Goal: Task Accomplishment & Management: Use online tool/utility

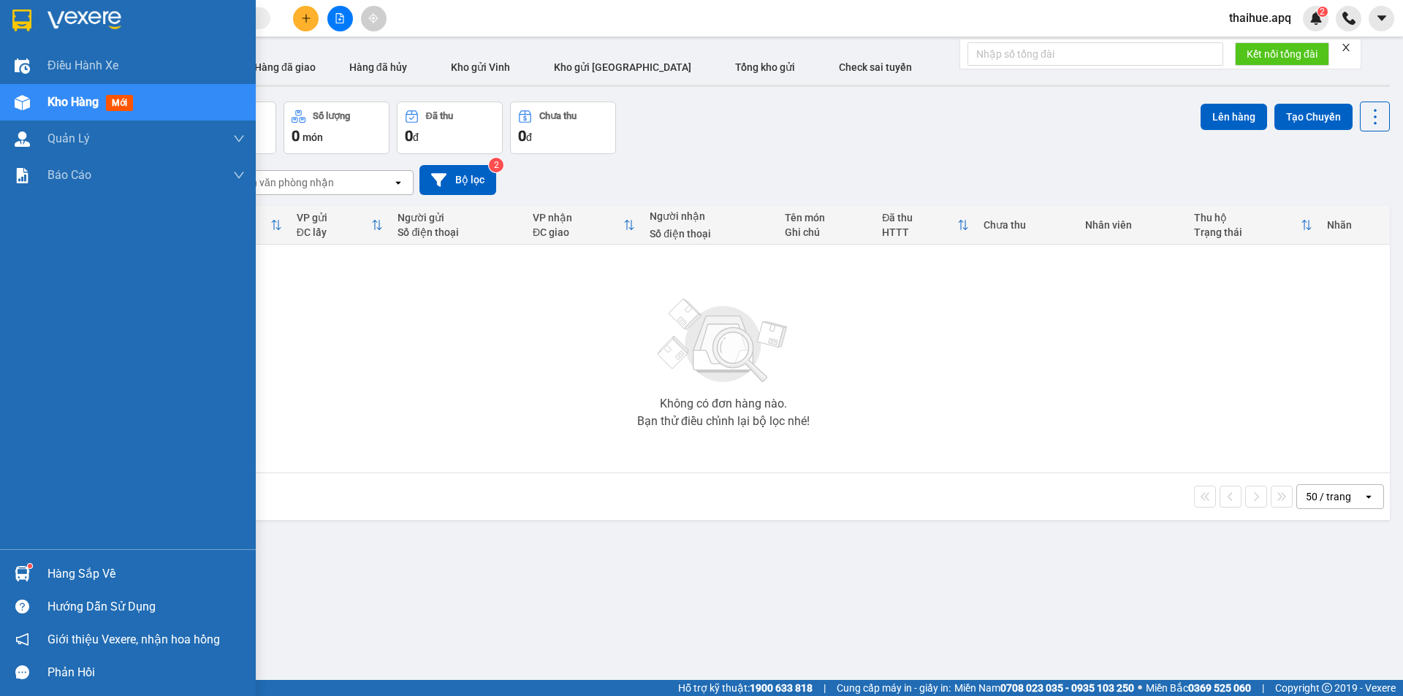
click at [68, 571] on div "Hàng sắp về" at bounding box center [145, 574] width 197 height 22
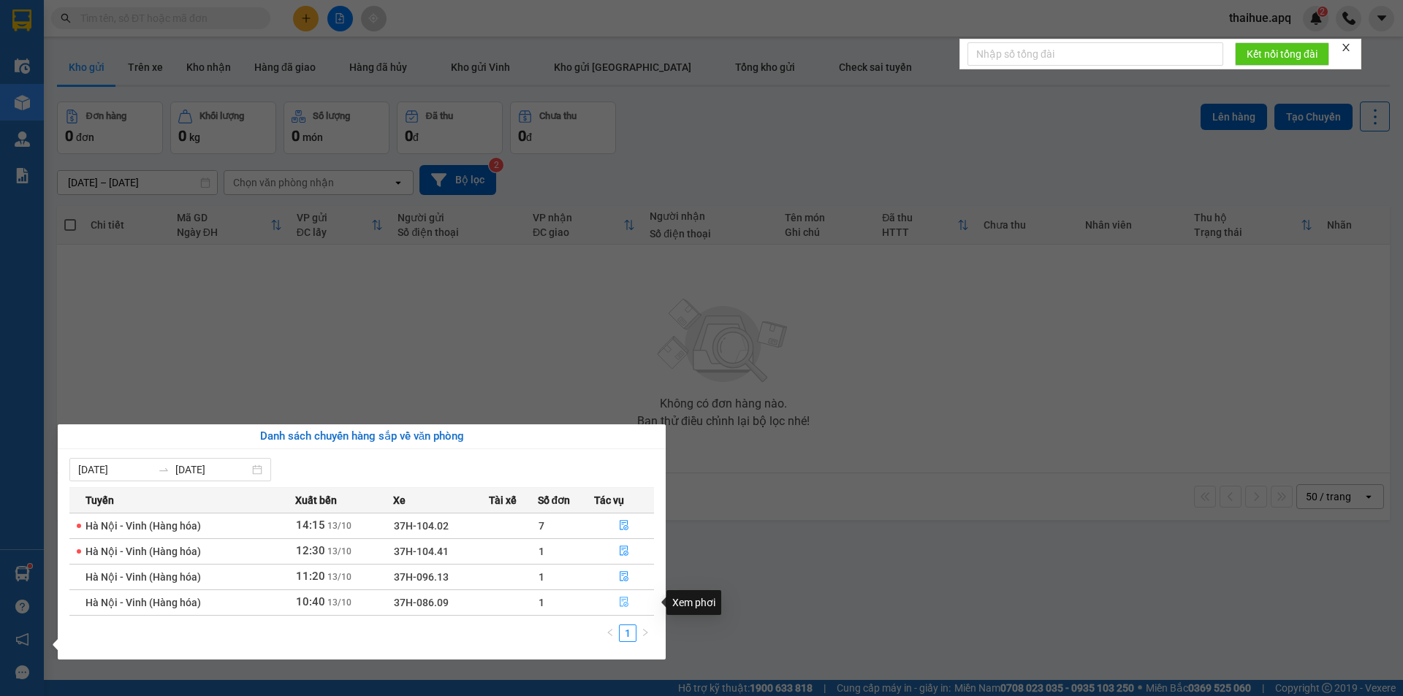
click at [618, 598] on button "button" at bounding box center [624, 602] width 58 height 23
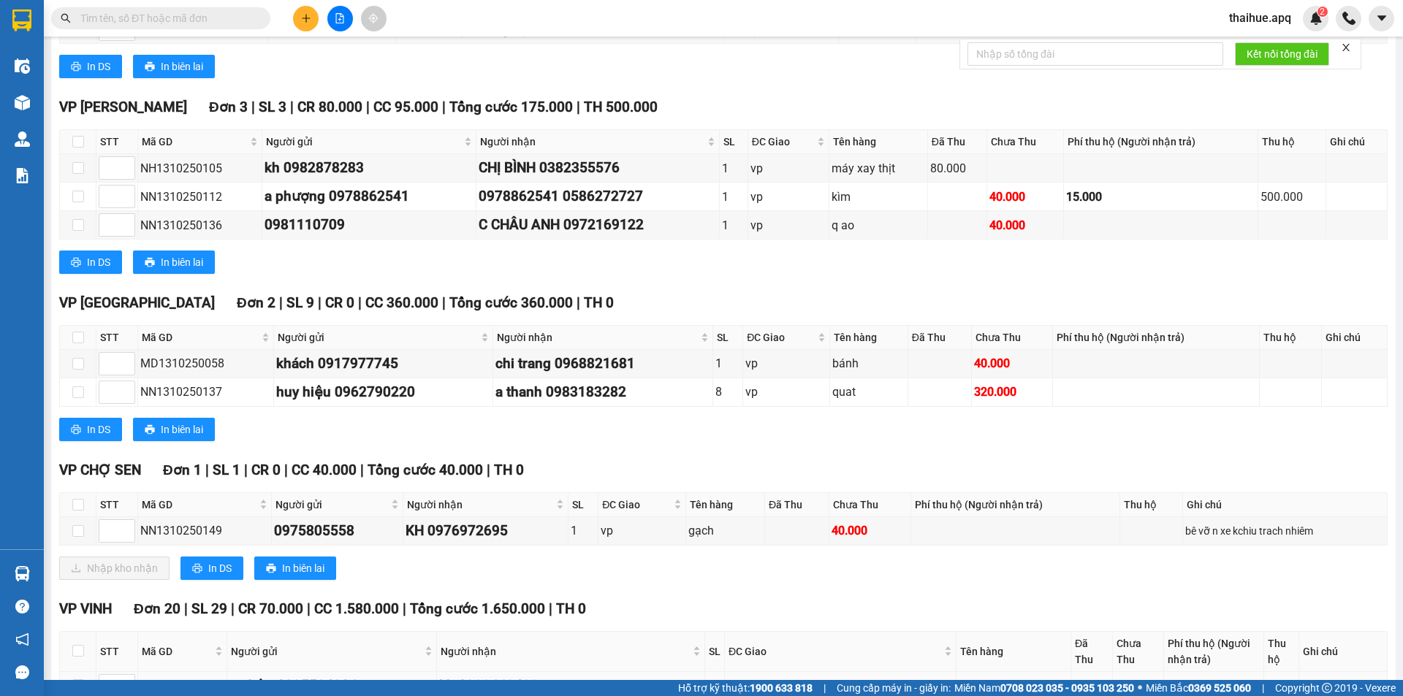
scroll to position [511, 0]
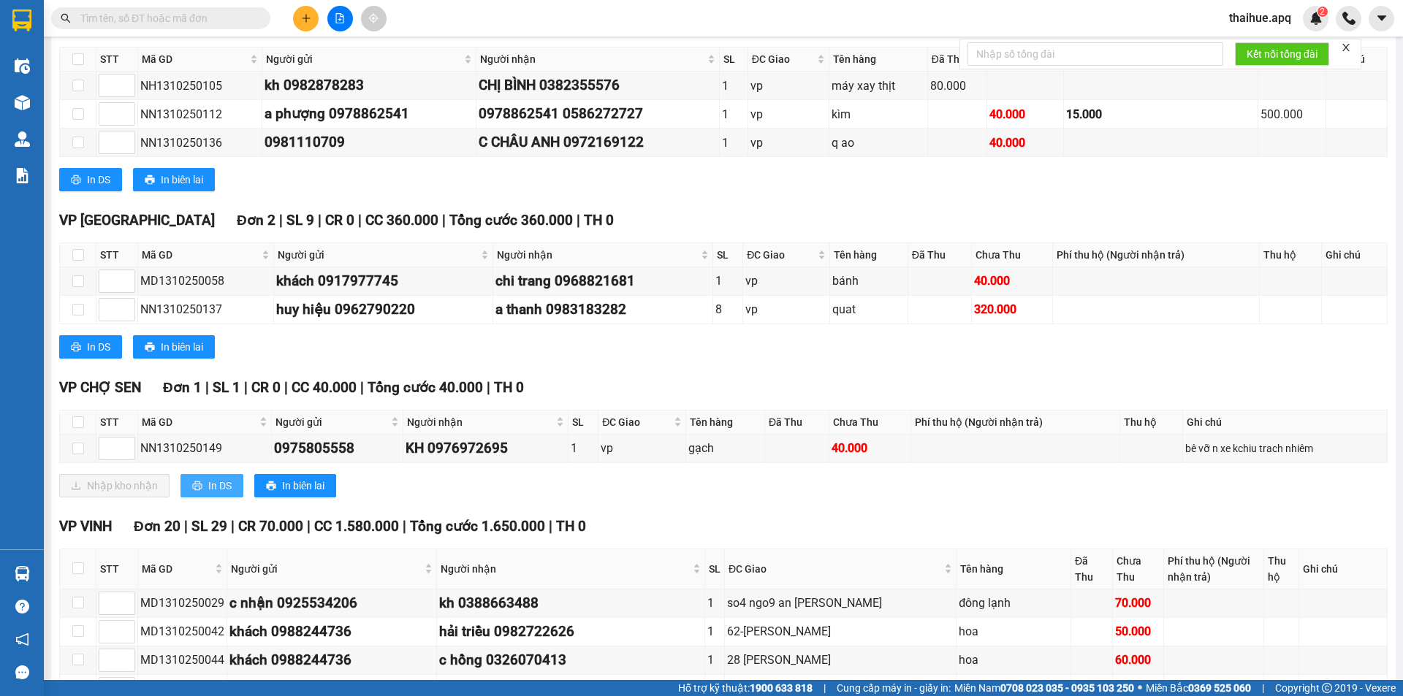
click at [218, 484] on span "In DS" at bounding box center [219, 486] width 23 height 16
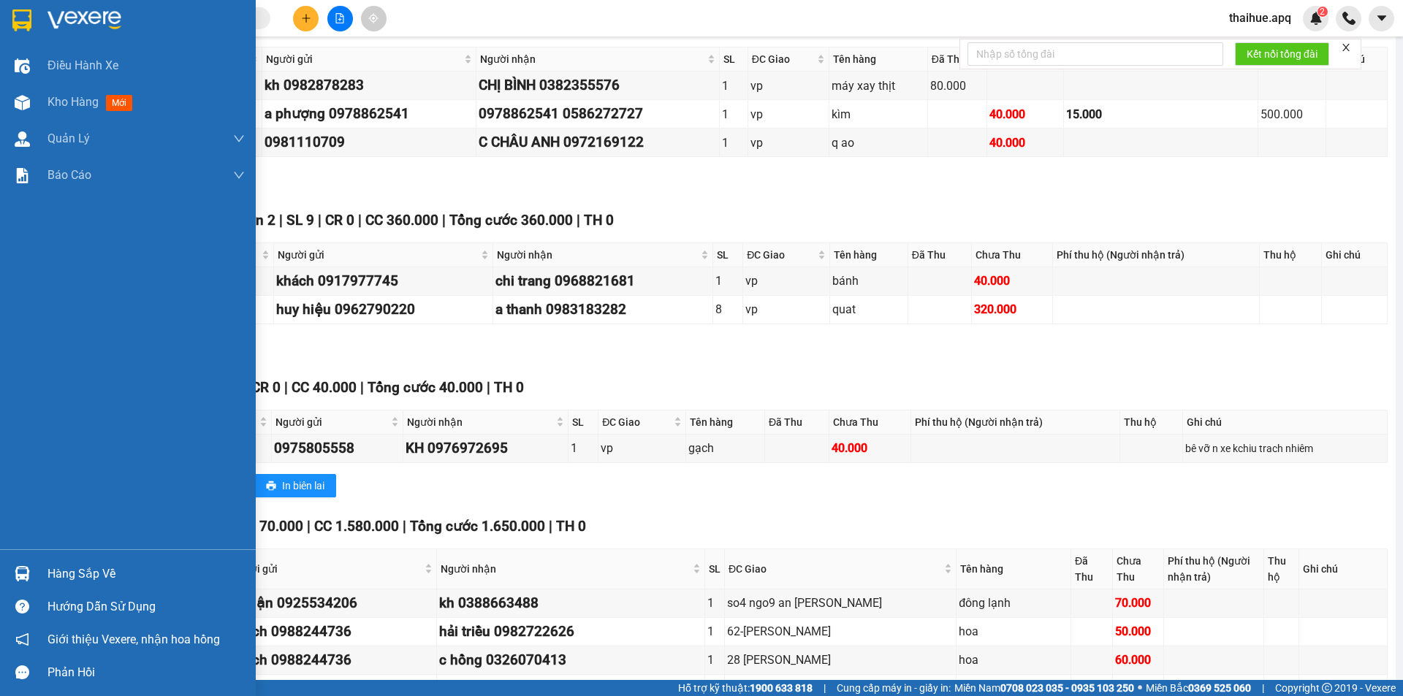
click at [76, 574] on div "Hàng sắp về" at bounding box center [145, 574] width 197 height 22
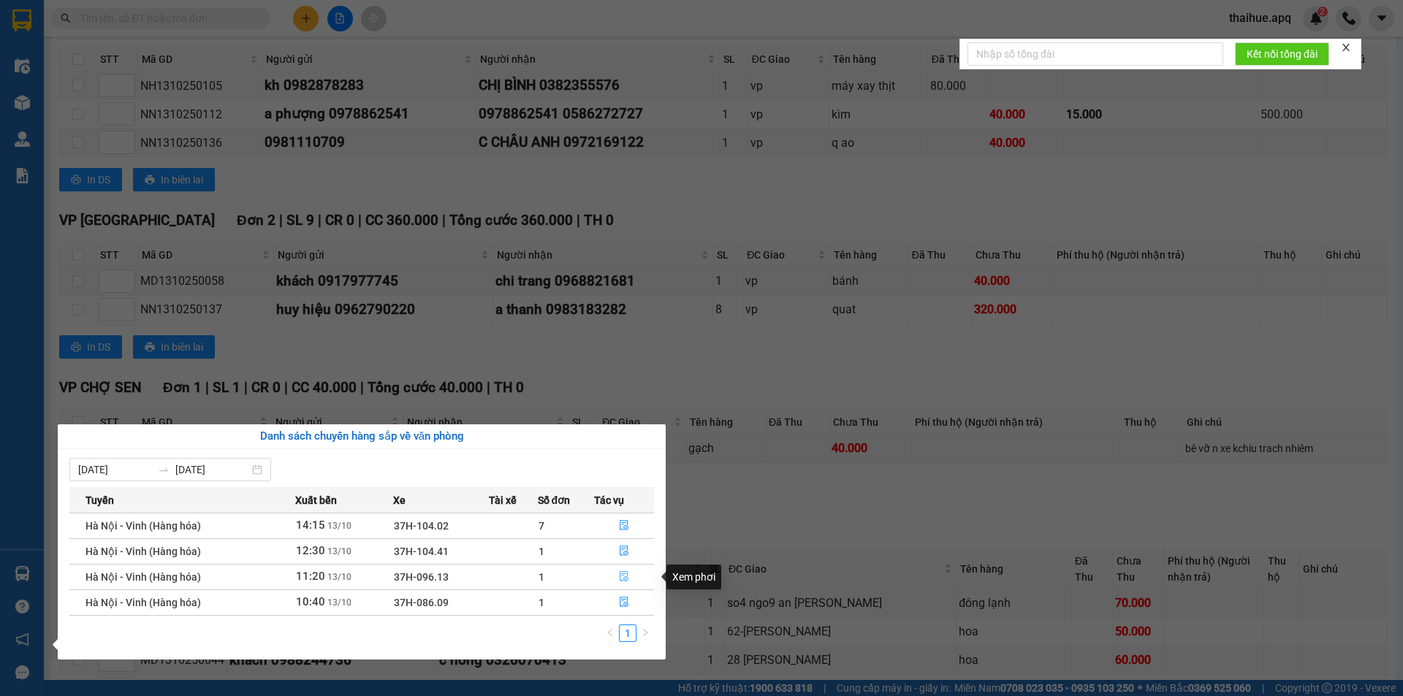
click at [625, 574] on icon "file-done" at bounding box center [624, 576] width 10 height 10
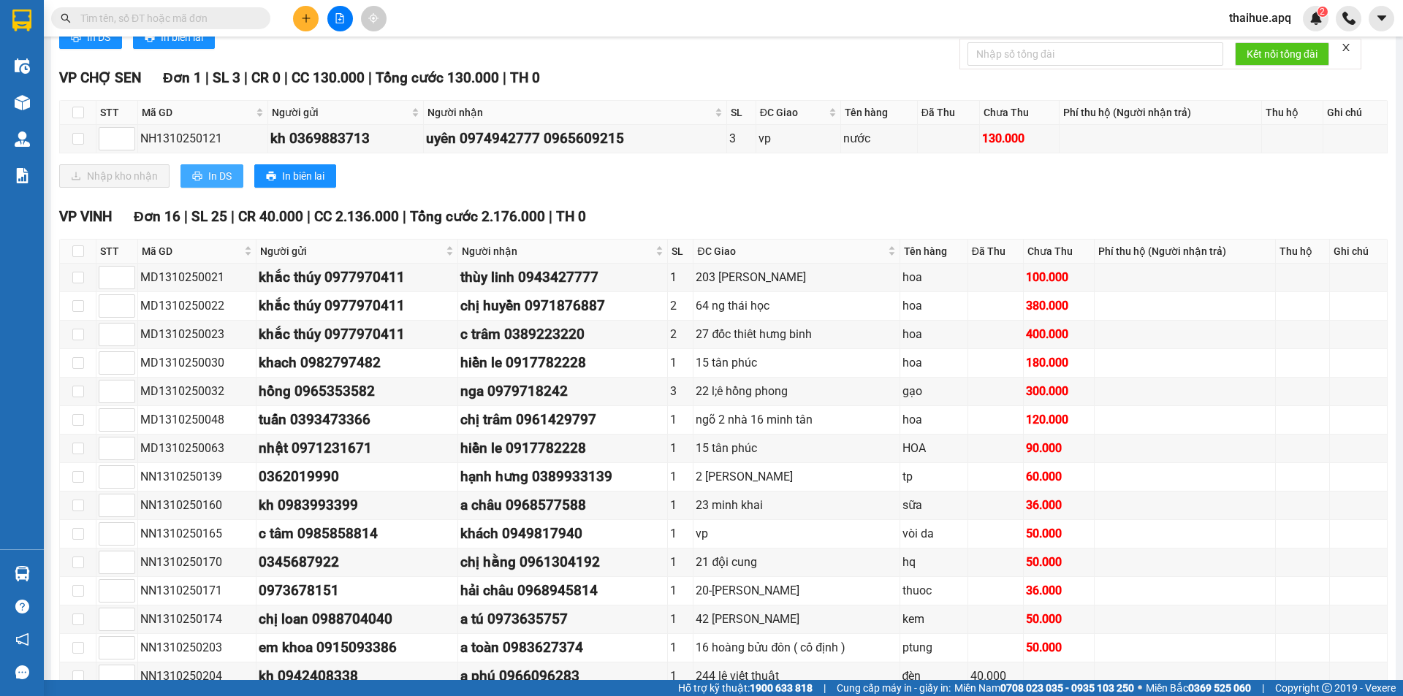
click at [221, 174] on span "In DS" at bounding box center [219, 176] width 23 height 16
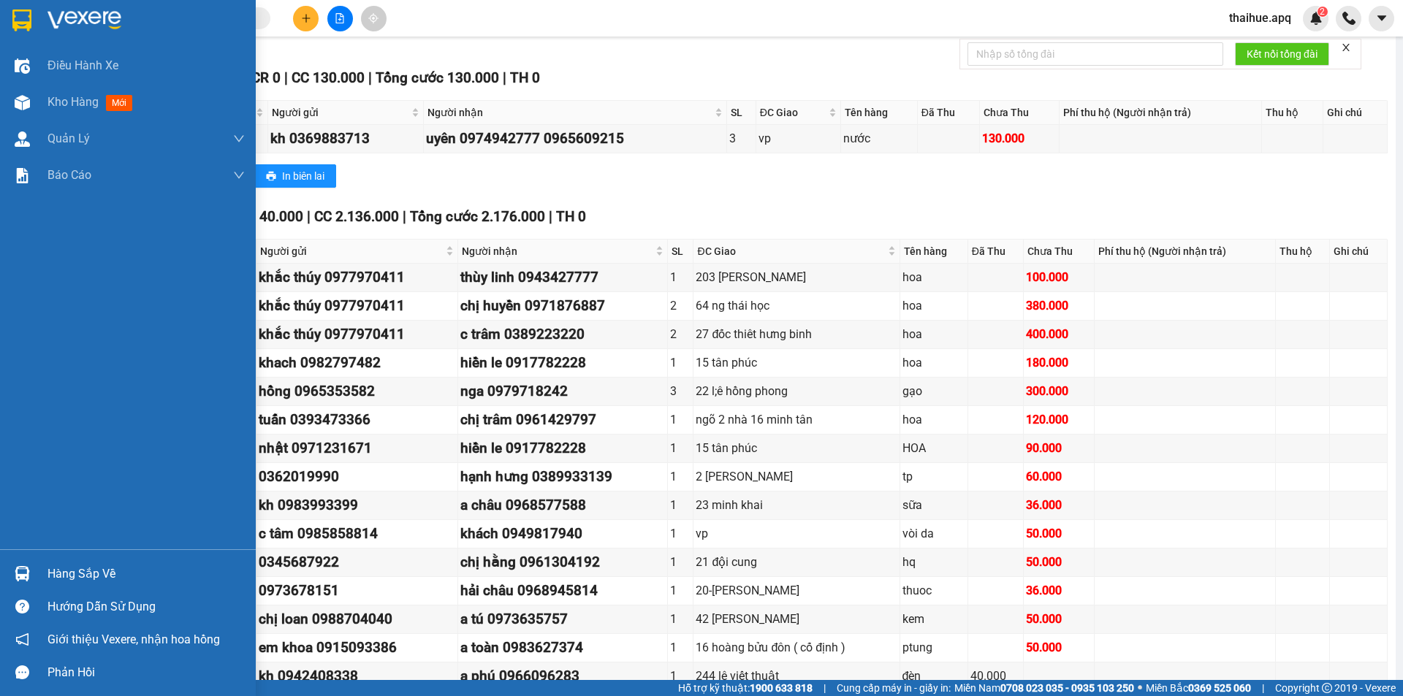
click at [75, 577] on div "Hàng sắp về" at bounding box center [145, 574] width 197 height 22
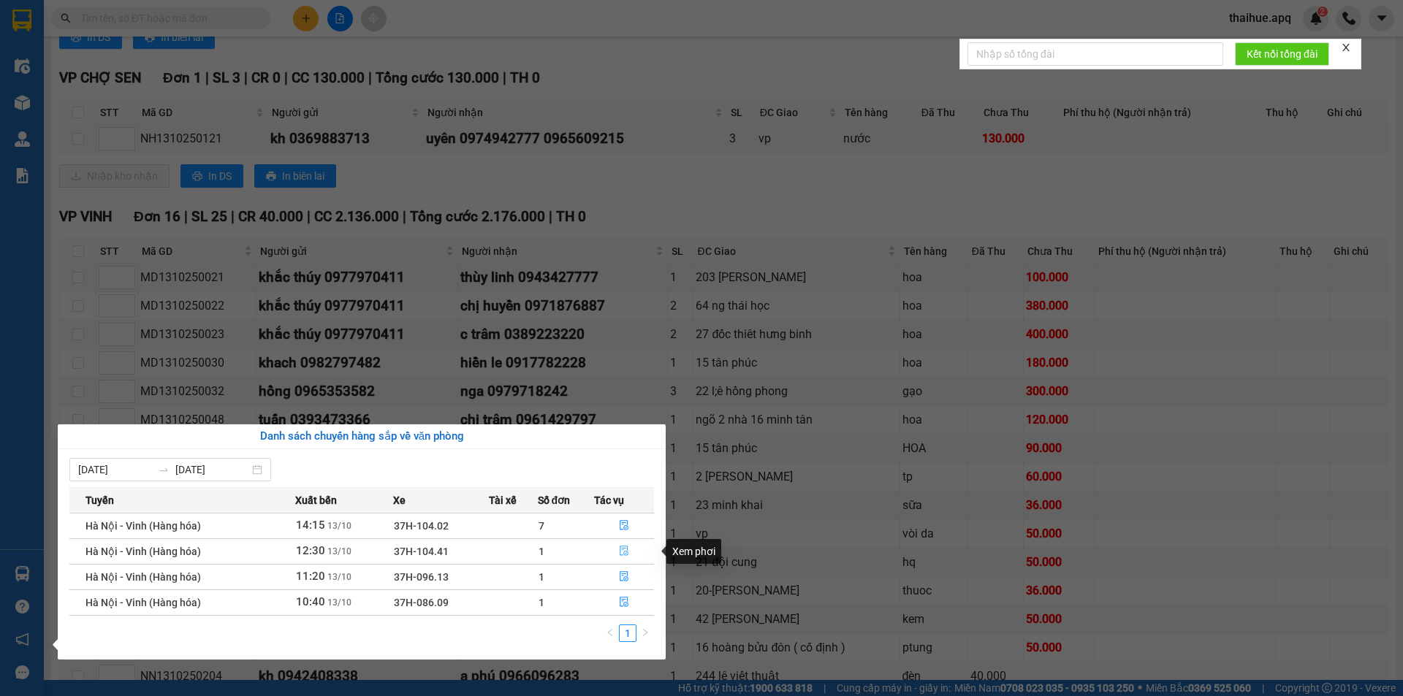
click at [624, 552] on icon "file-done" at bounding box center [624, 551] width 10 height 10
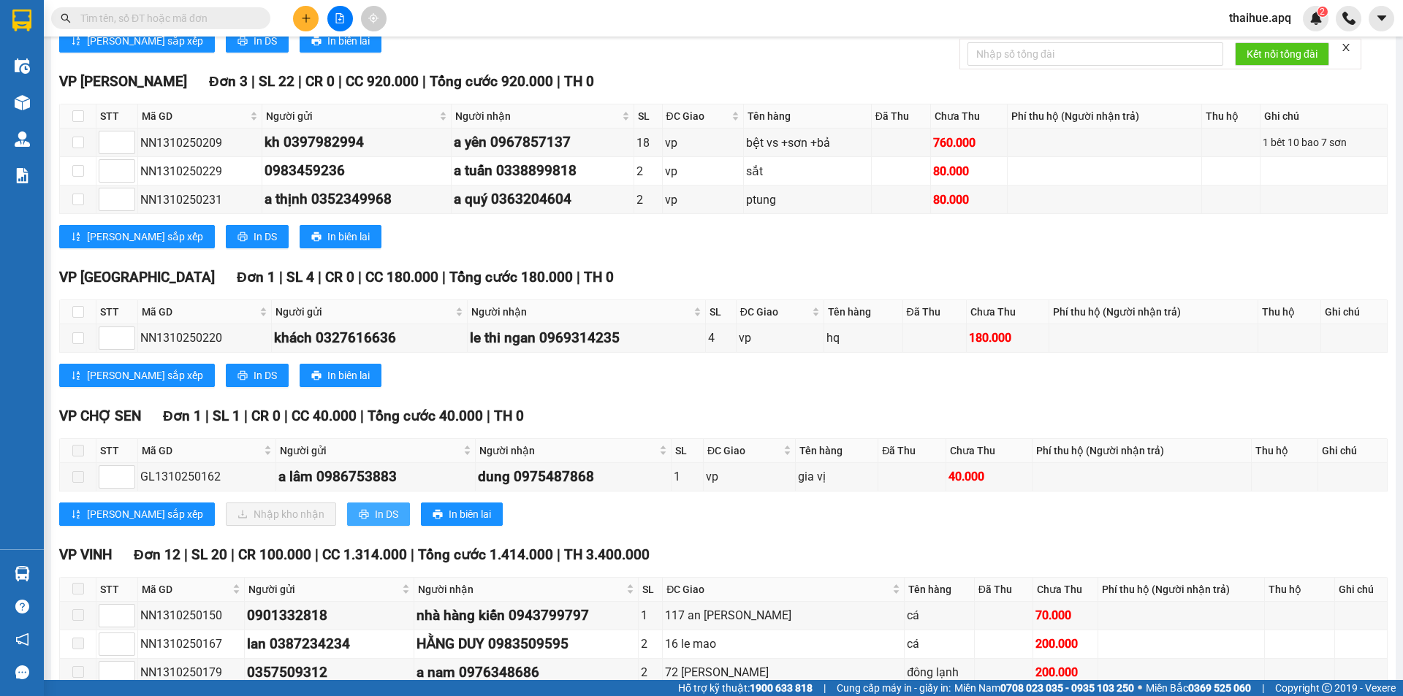
click at [375, 511] on span "In DS" at bounding box center [386, 514] width 23 height 16
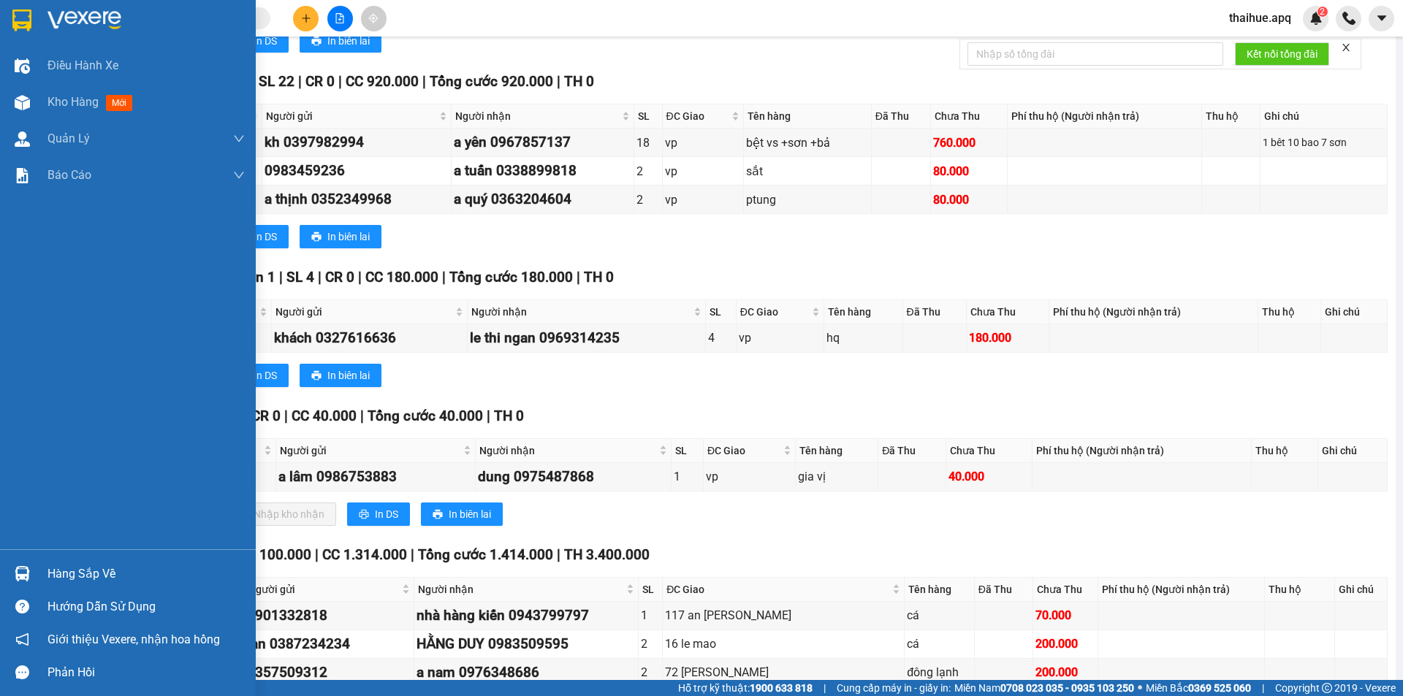
click at [57, 577] on div "Hàng sắp về" at bounding box center [145, 574] width 197 height 22
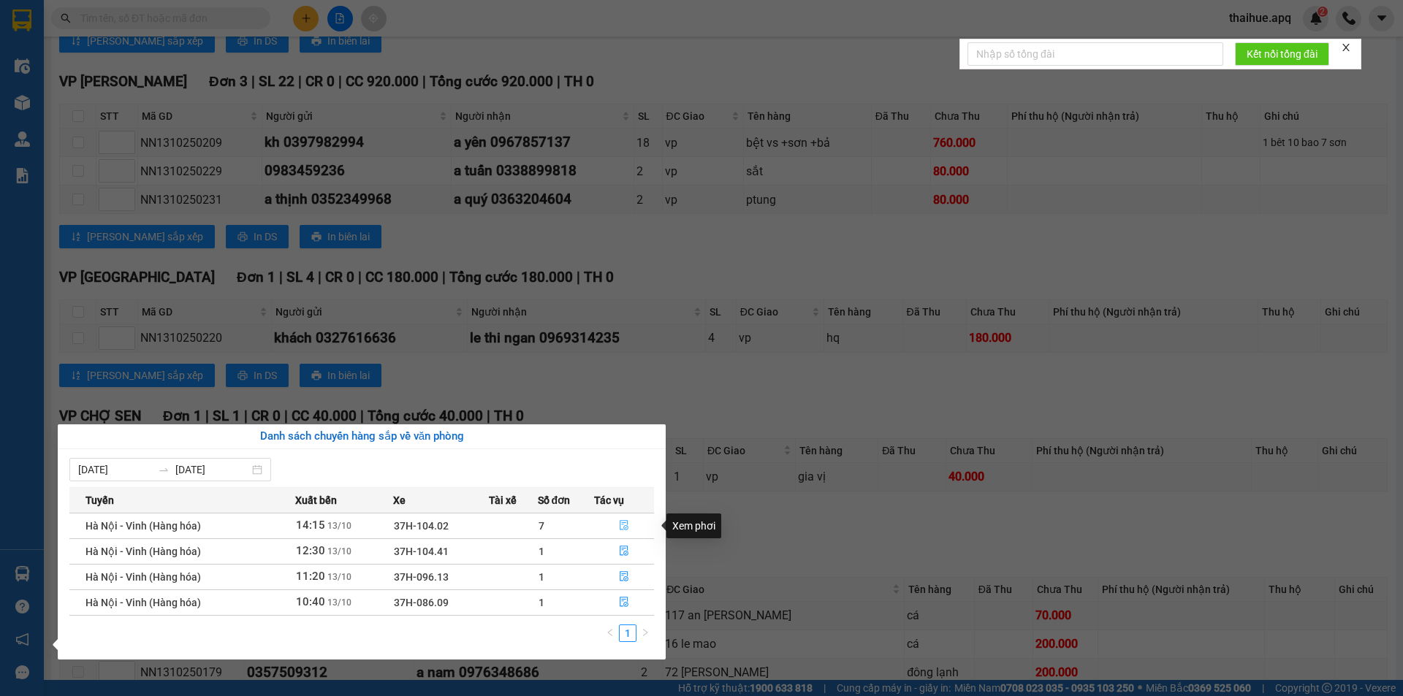
click at [624, 523] on icon "file-done" at bounding box center [624, 526] width 9 height 10
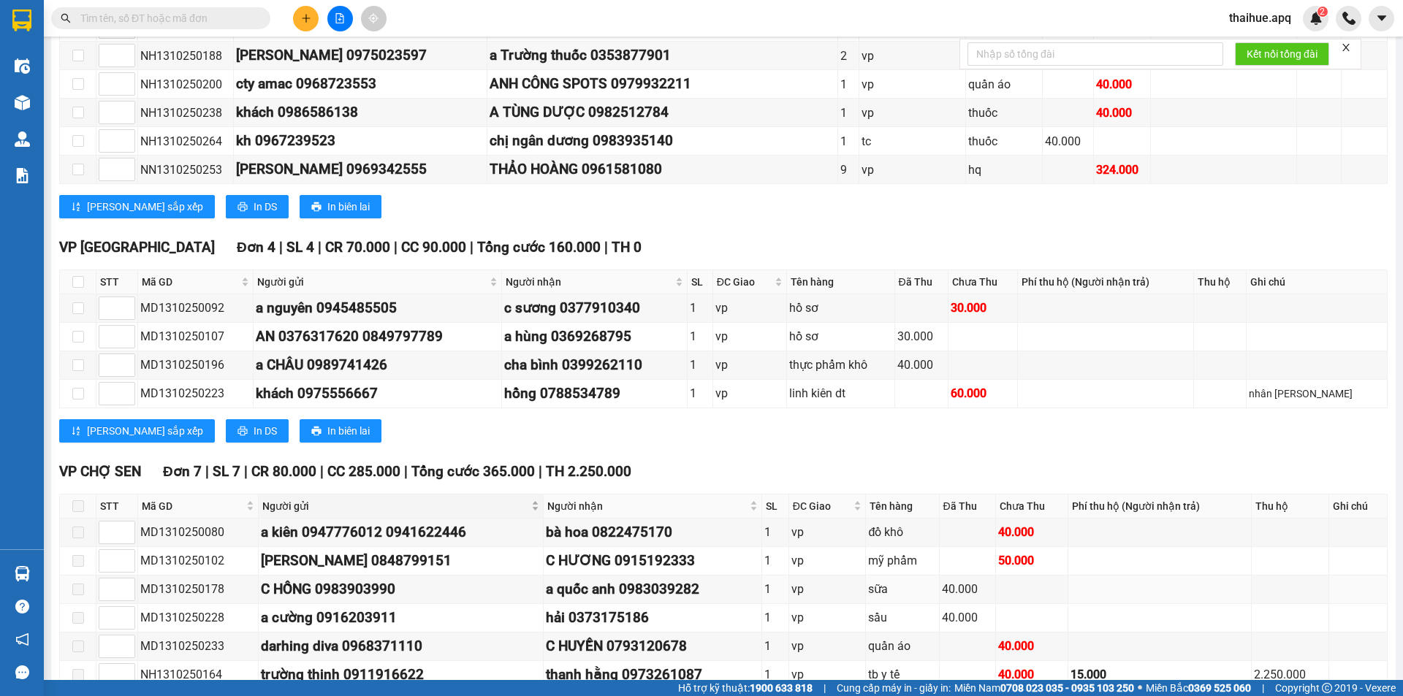
scroll to position [804, 0]
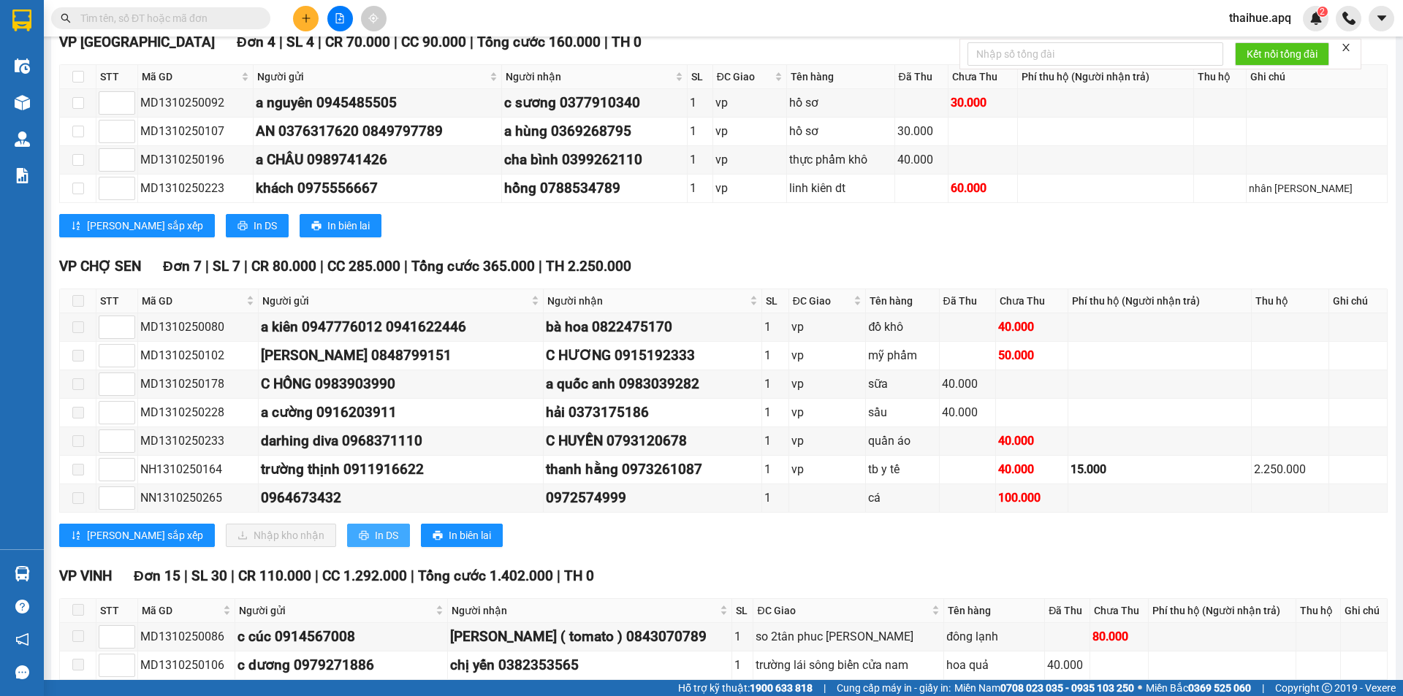
click at [375, 531] on span "In DS" at bounding box center [386, 536] width 23 height 16
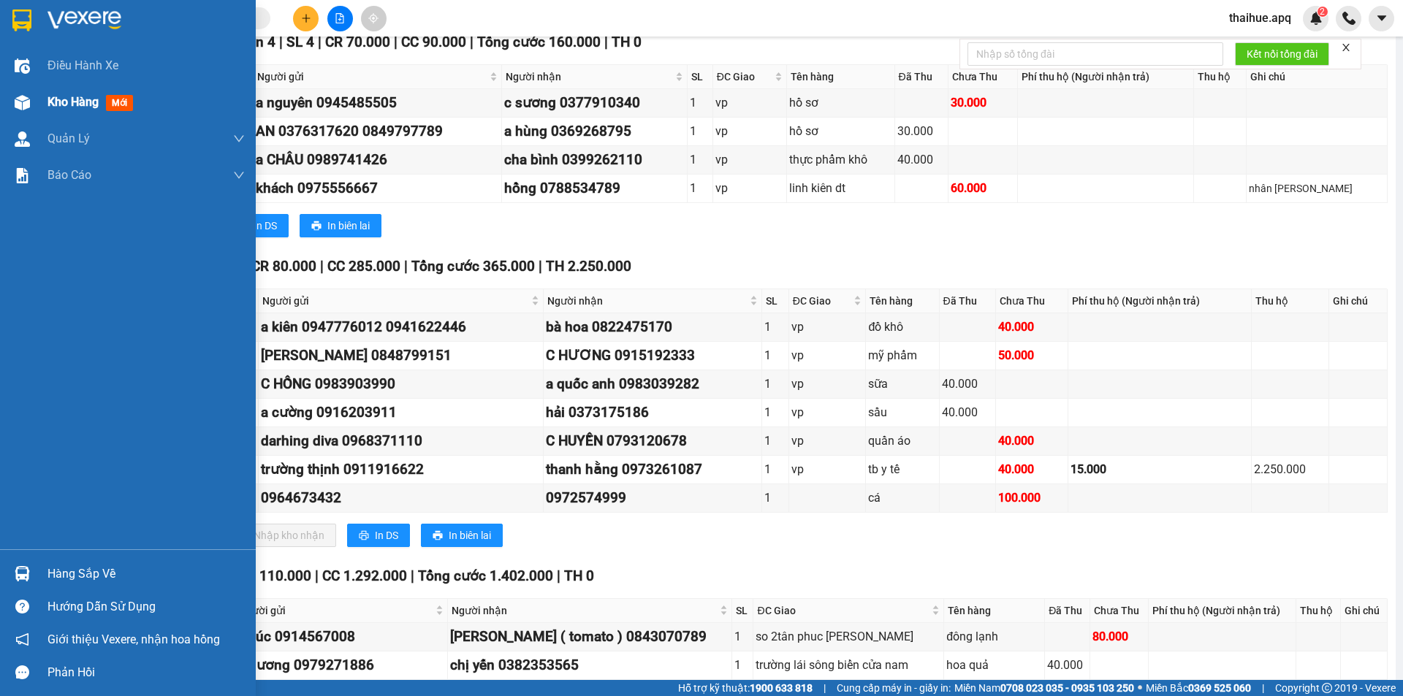
click at [61, 99] on span "Kho hàng" at bounding box center [72, 102] width 51 height 14
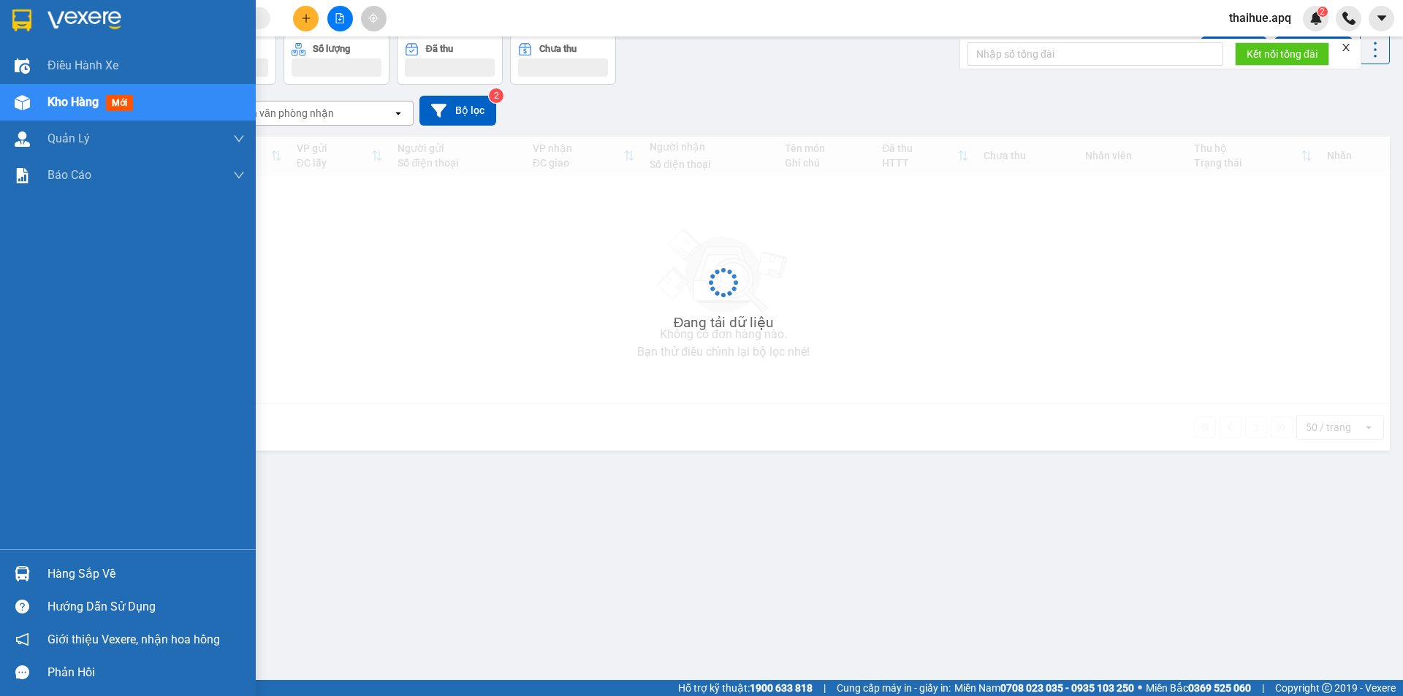
scroll to position [67, 0]
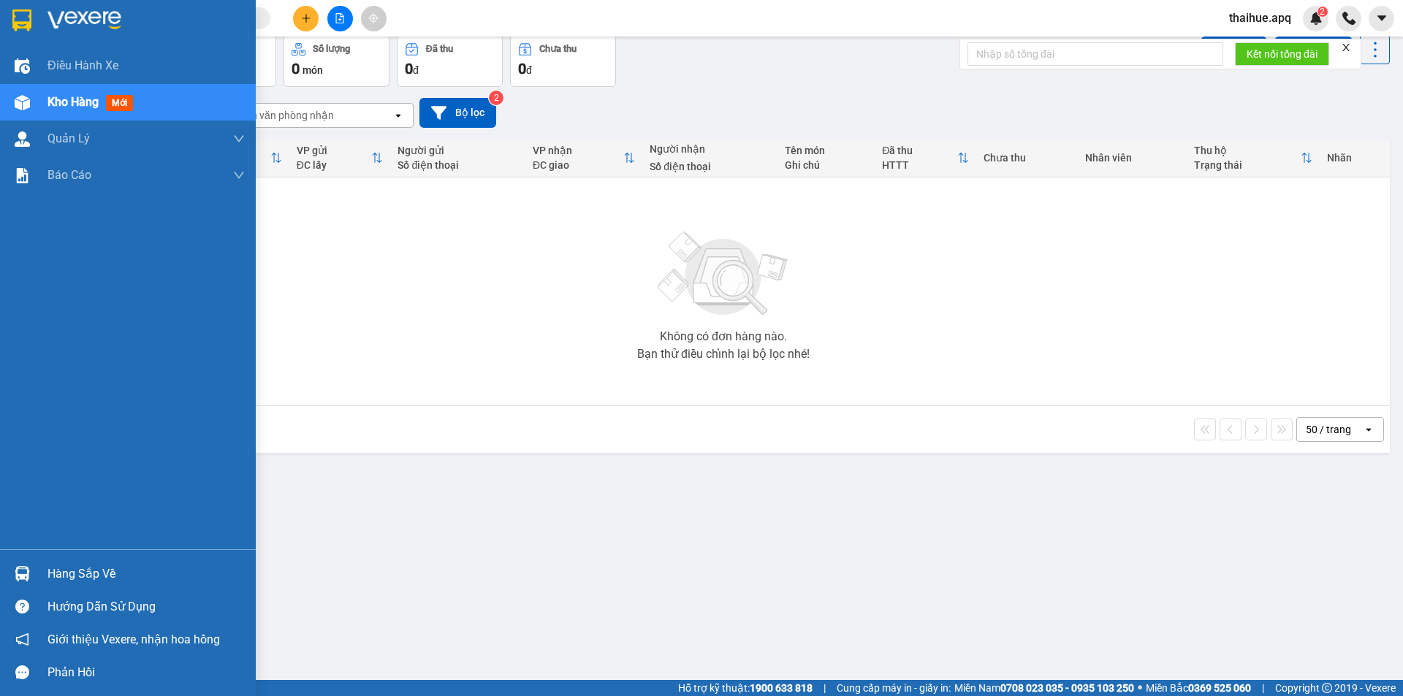
click at [71, 576] on div "Hàng sắp về" at bounding box center [145, 574] width 197 height 22
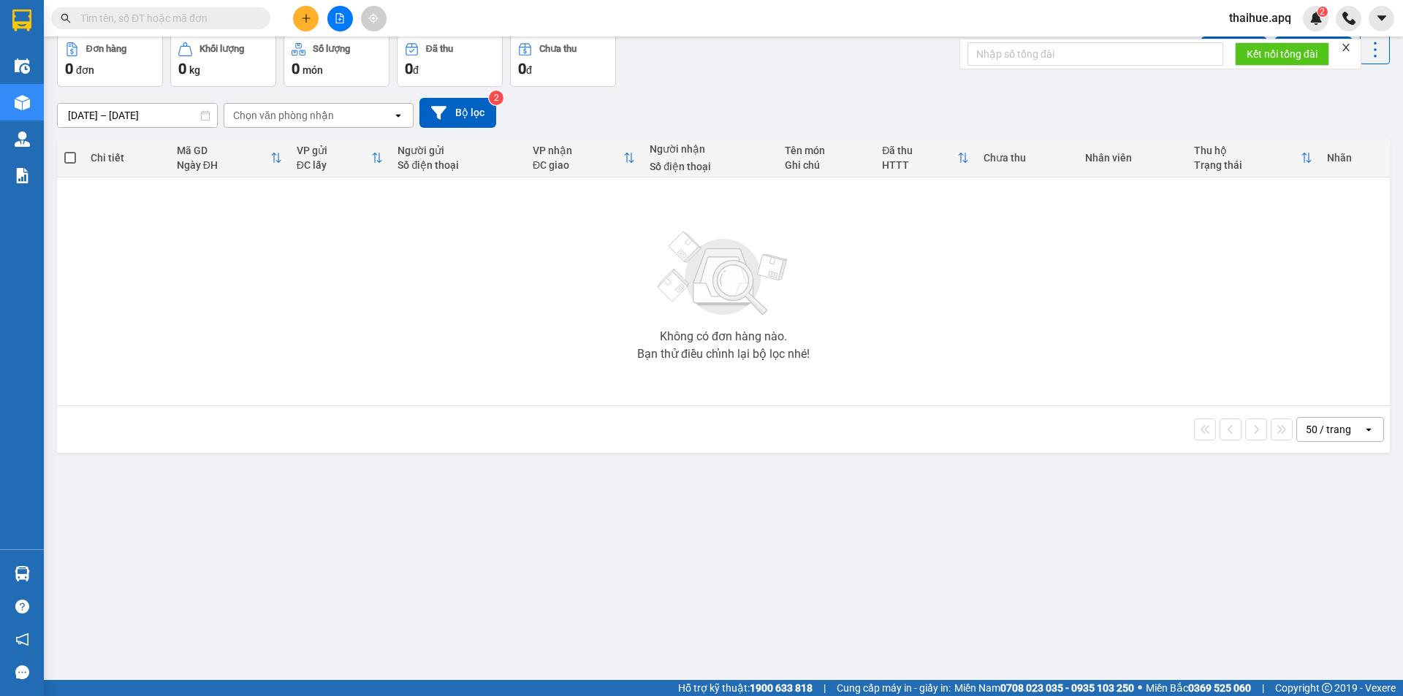
click at [311, 318] on section "Kết quả tìm kiếm ( 181 ) Bộ lọc Mã ĐH Trạng thái Món hàng Thu hộ Tổng cước Chưa…" at bounding box center [701, 348] width 1403 height 696
